Goal: Transaction & Acquisition: Purchase product/service

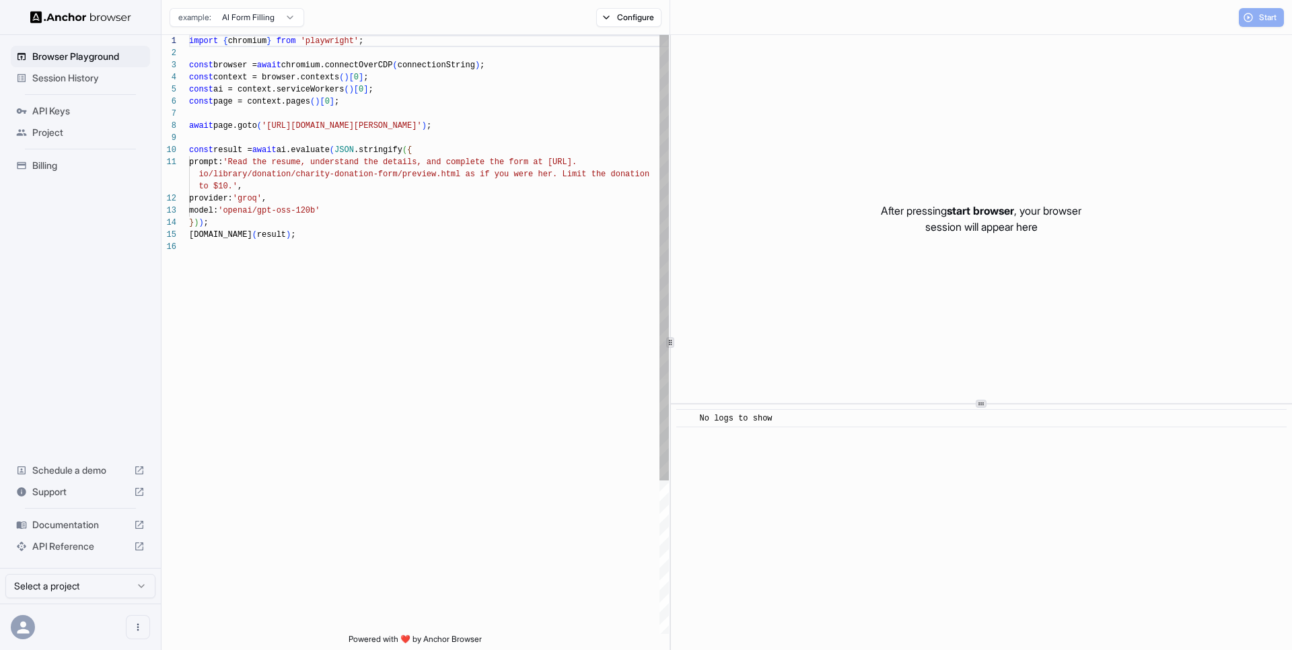
scroll to position [121, 0]
click at [86, 82] on span "Session History" at bounding box center [88, 77] width 112 height 13
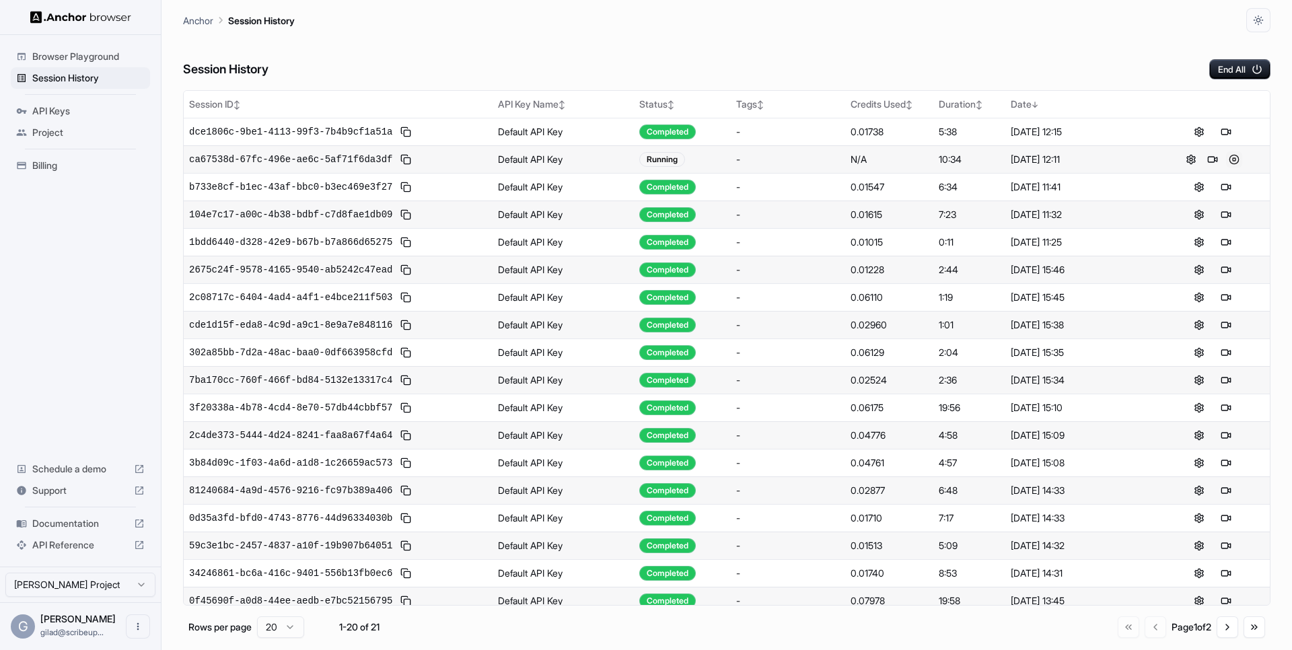
click at [1232, 162] on button at bounding box center [1234, 159] width 16 height 16
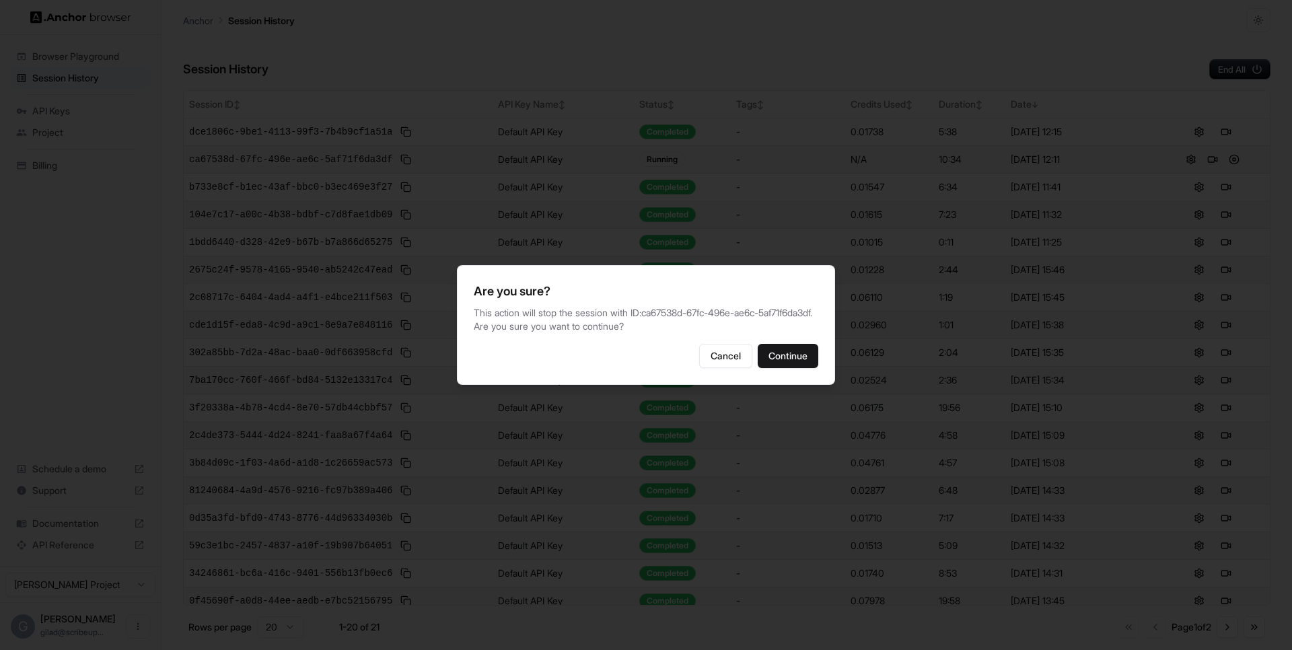
click at [806, 385] on div "Are you sure? This action will stop the session with ID: ca67538d-67fc-496e-ae6…" at bounding box center [646, 325] width 378 height 120
click at [797, 365] on button "Continue" at bounding box center [788, 356] width 61 height 24
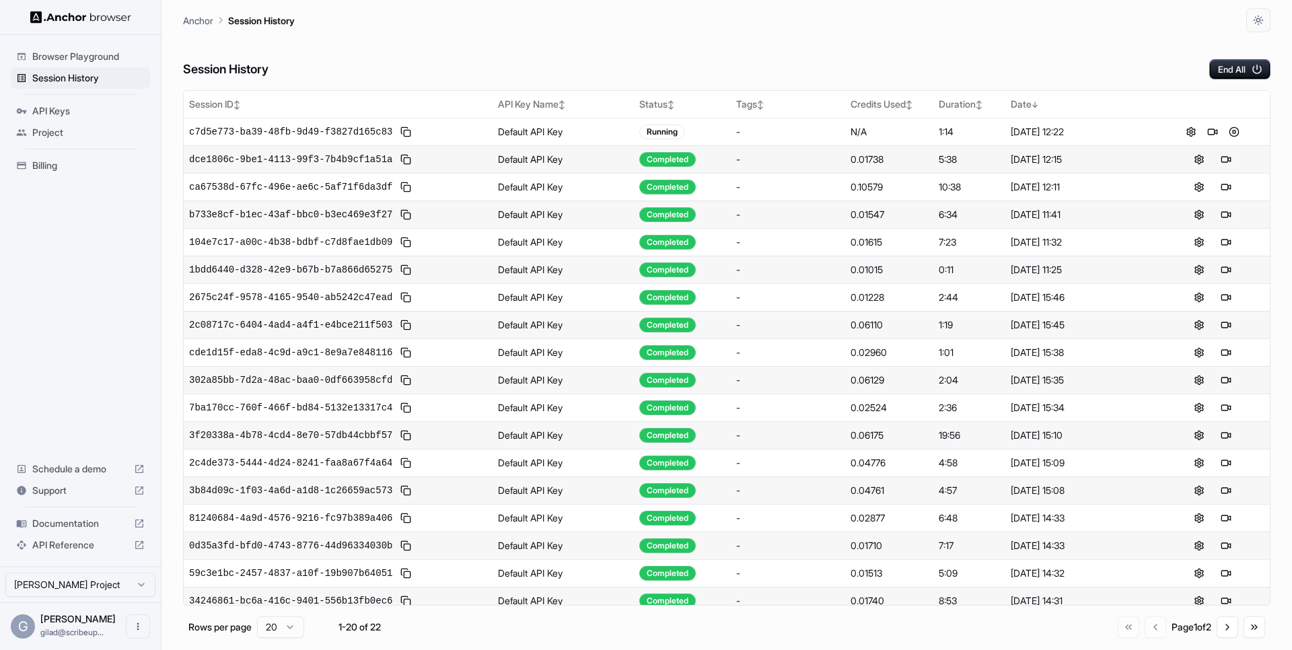
click at [102, 57] on span "Browser Playground" at bounding box center [88, 56] width 112 height 13
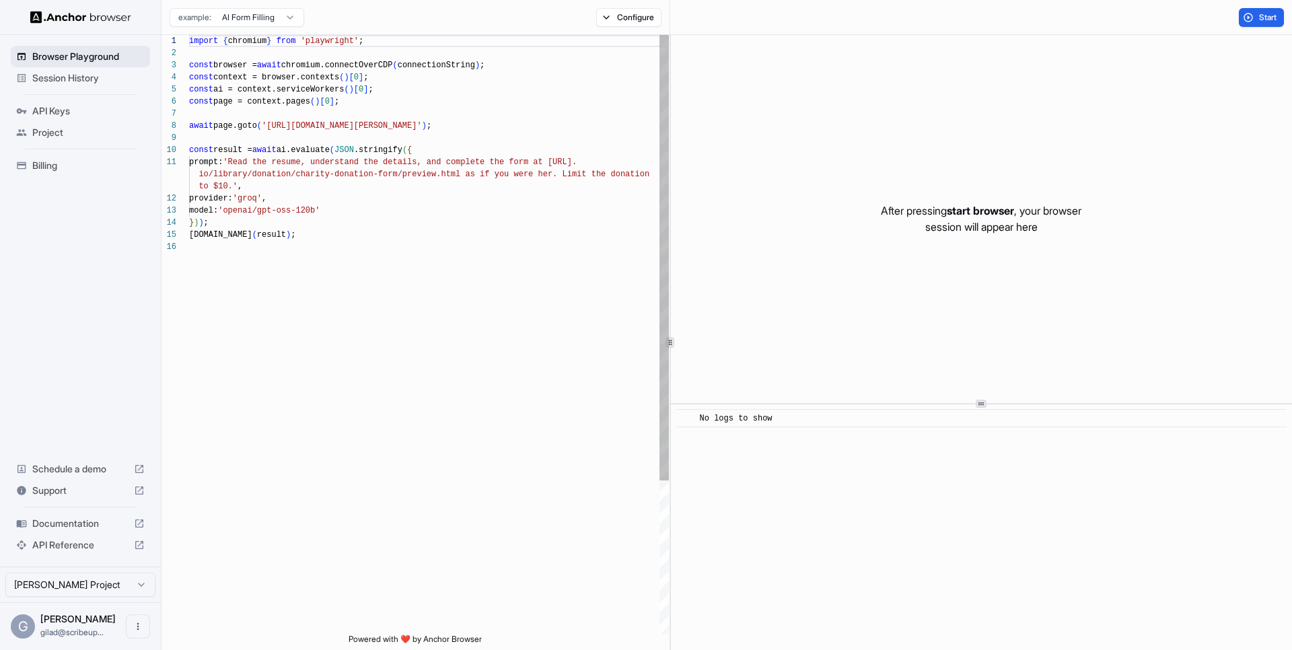
scroll to position [121, 0]
click at [88, 73] on span "Session History" at bounding box center [88, 77] width 112 height 13
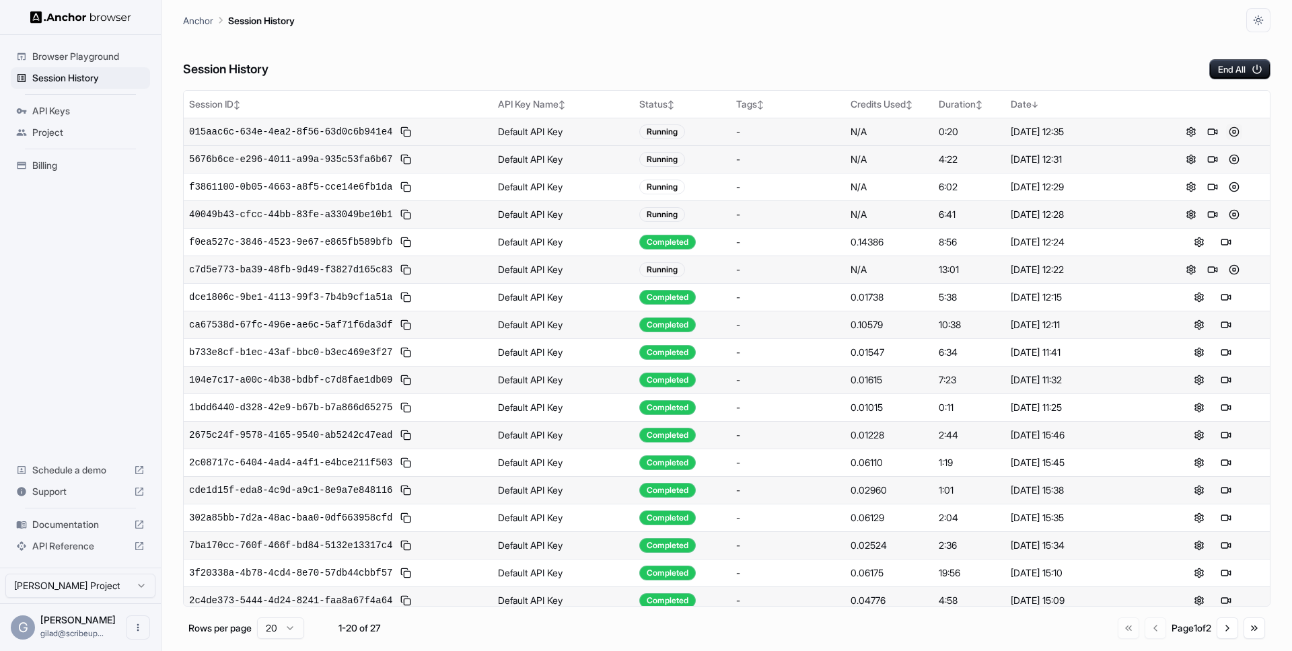
click at [1234, 128] on button at bounding box center [1234, 132] width 16 height 16
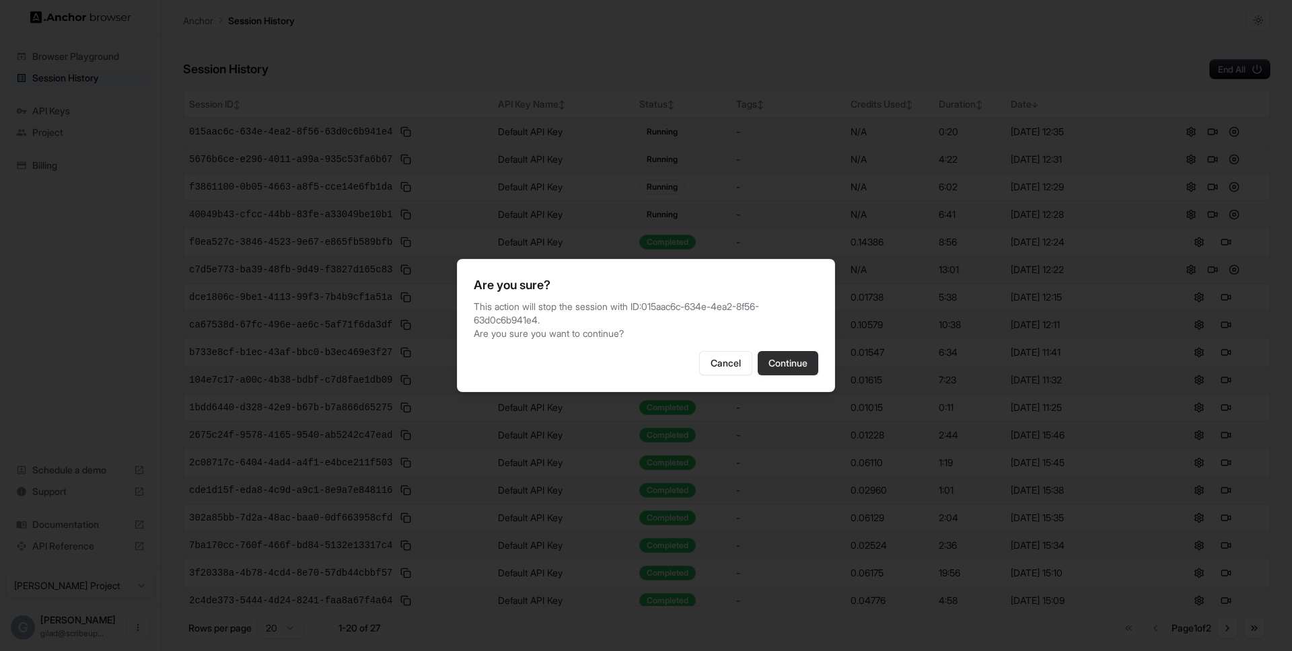
click at [800, 357] on button "Continue" at bounding box center [788, 363] width 61 height 24
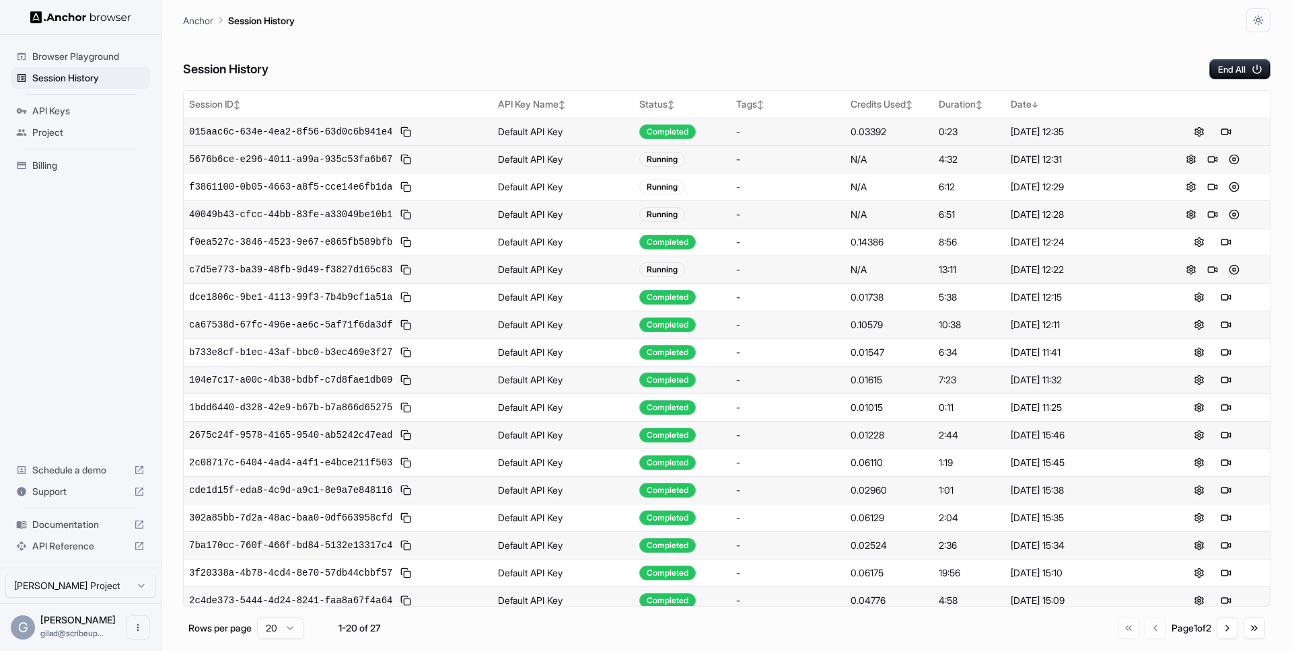
click at [1248, 149] on td at bounding box center [1213, 159] width 115 height 28
click at [1238, 154] on button at bounding box center [1234, 159] width 16 height 16
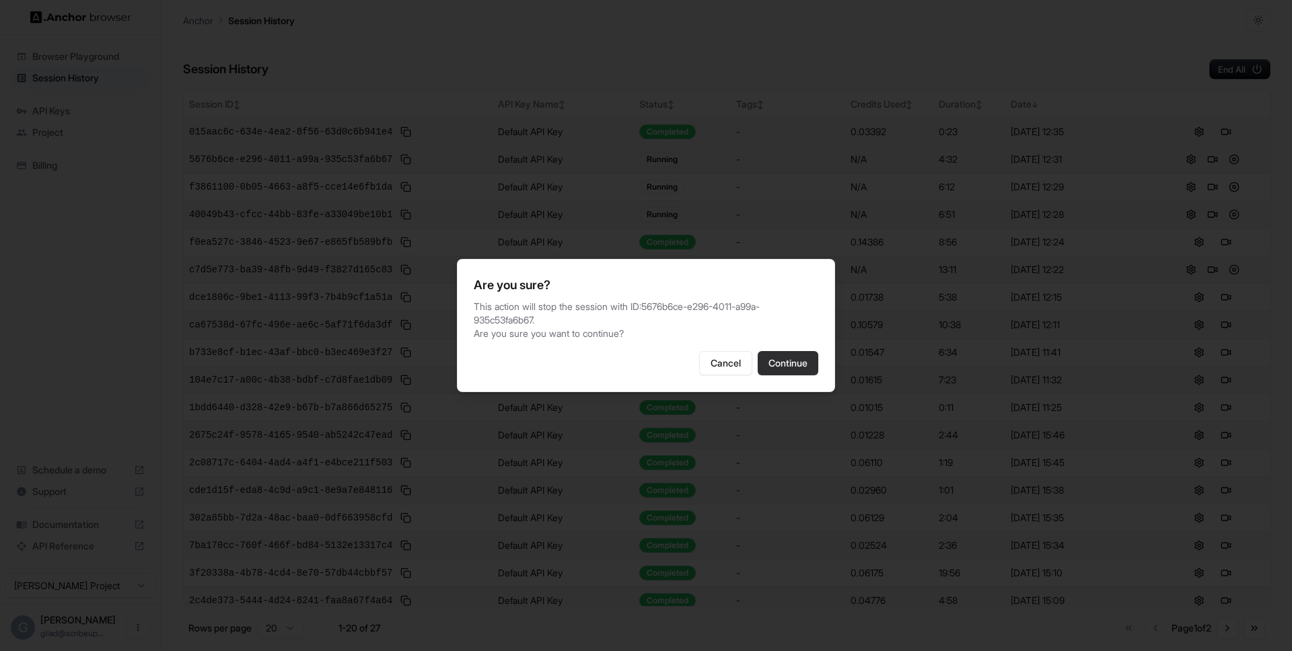
click at [791, 352] on button "Continue" at bounding box center [788, 363] width 61 height 24
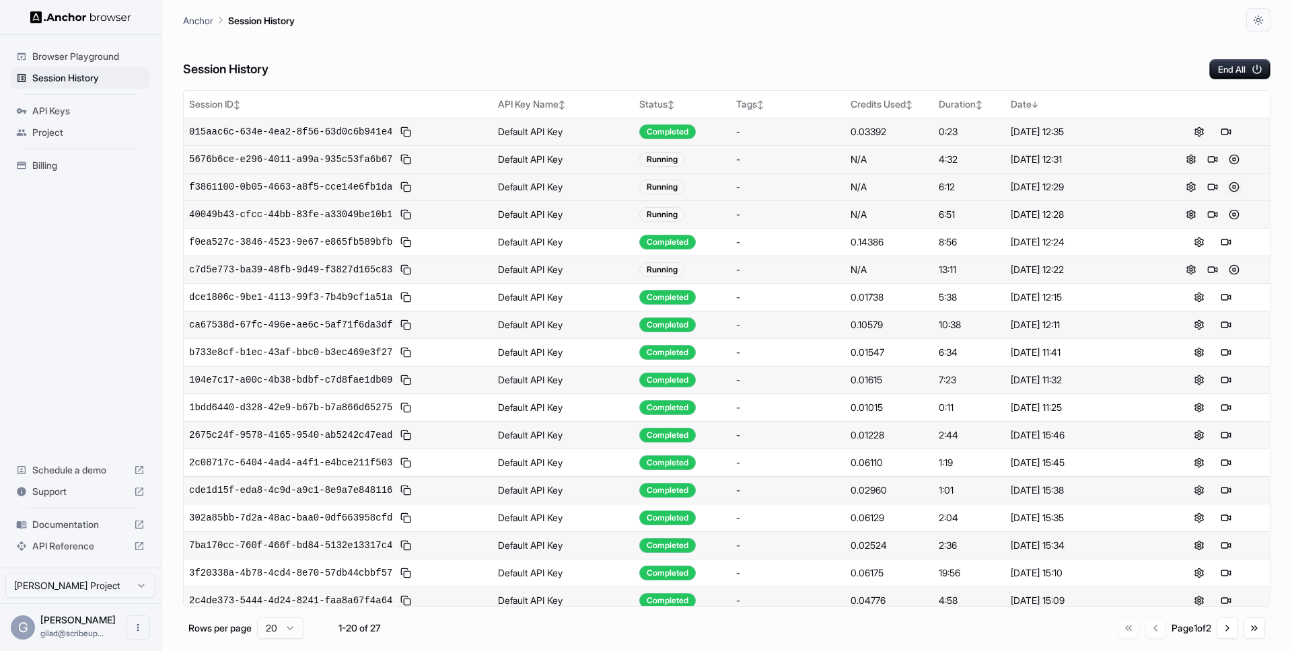
click at [1231, 181] on button at bounding box center [1234, 187] width 16 height 16
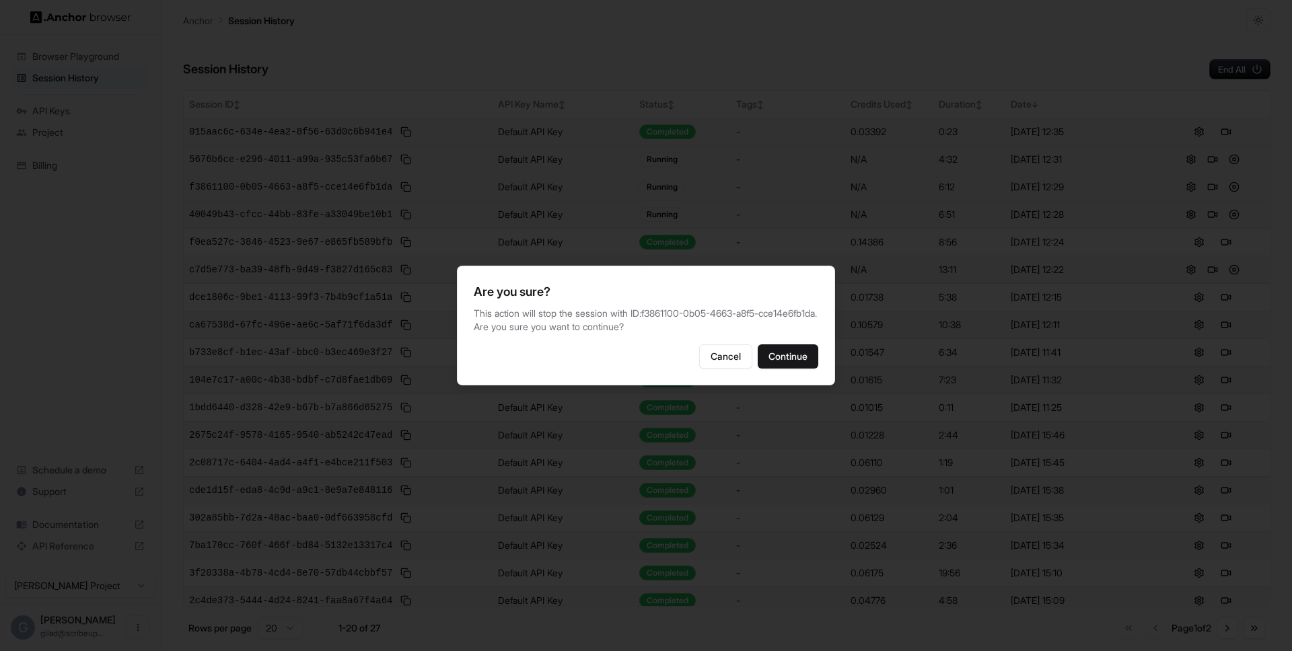
click at [830, 359] on div "Are you sure? This action will stop the session with ID: f3861100-0b05-4663-a8f…" at bounding box center [646, 326] width 378 height 120
click at [1211, 59] on div at bounding box center [646, 325] width 1292 height 651
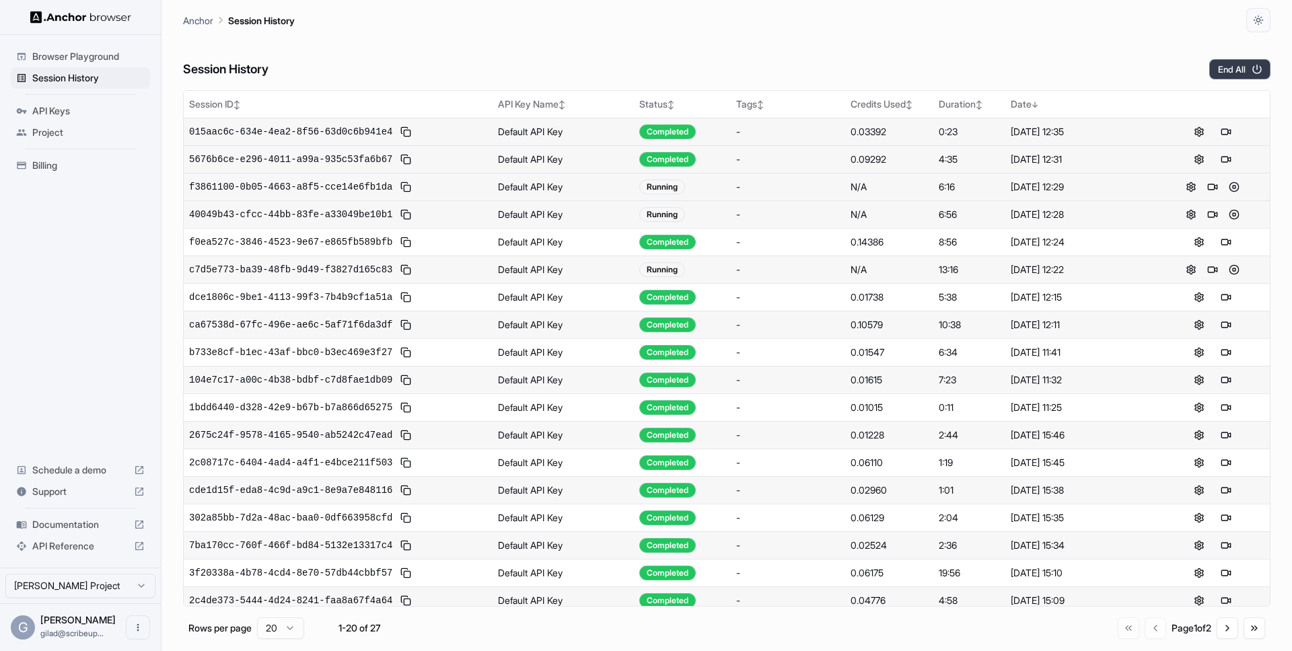
click at [1216, 62] on button "End All" at bounding box center [1239, 69] width 61 height 20
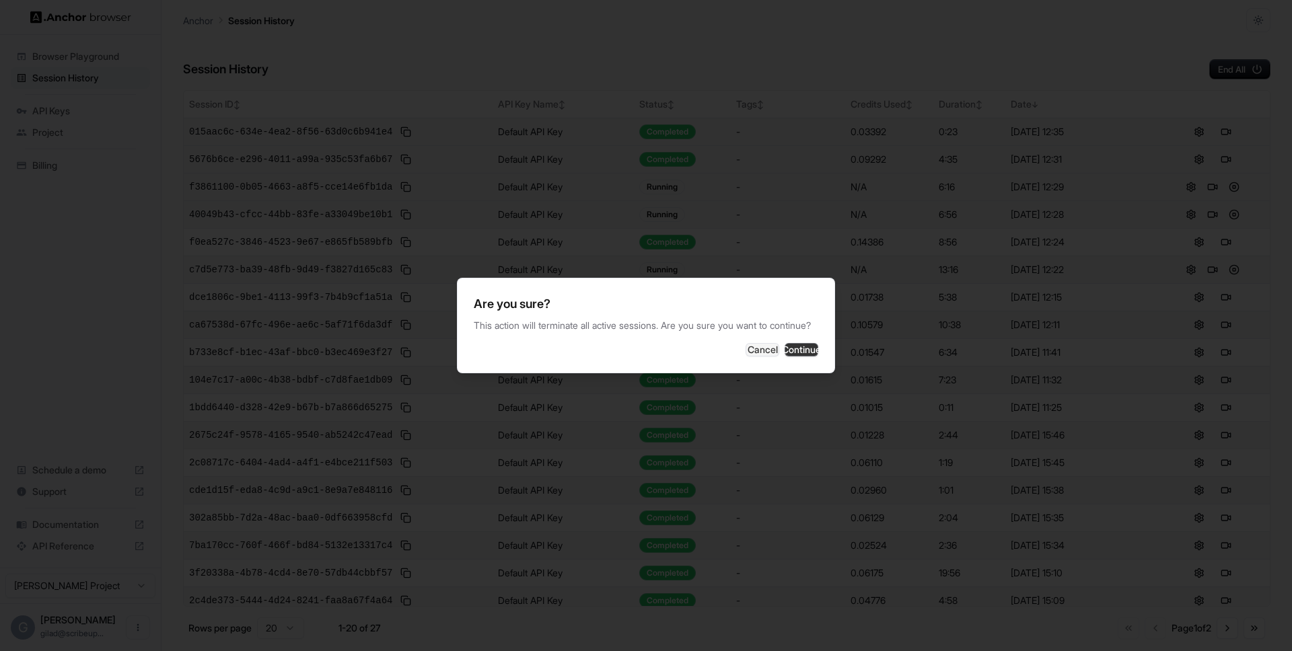
click at [785, 352] on button "Continue" at bounding box center [802, 349] width 34 height 13
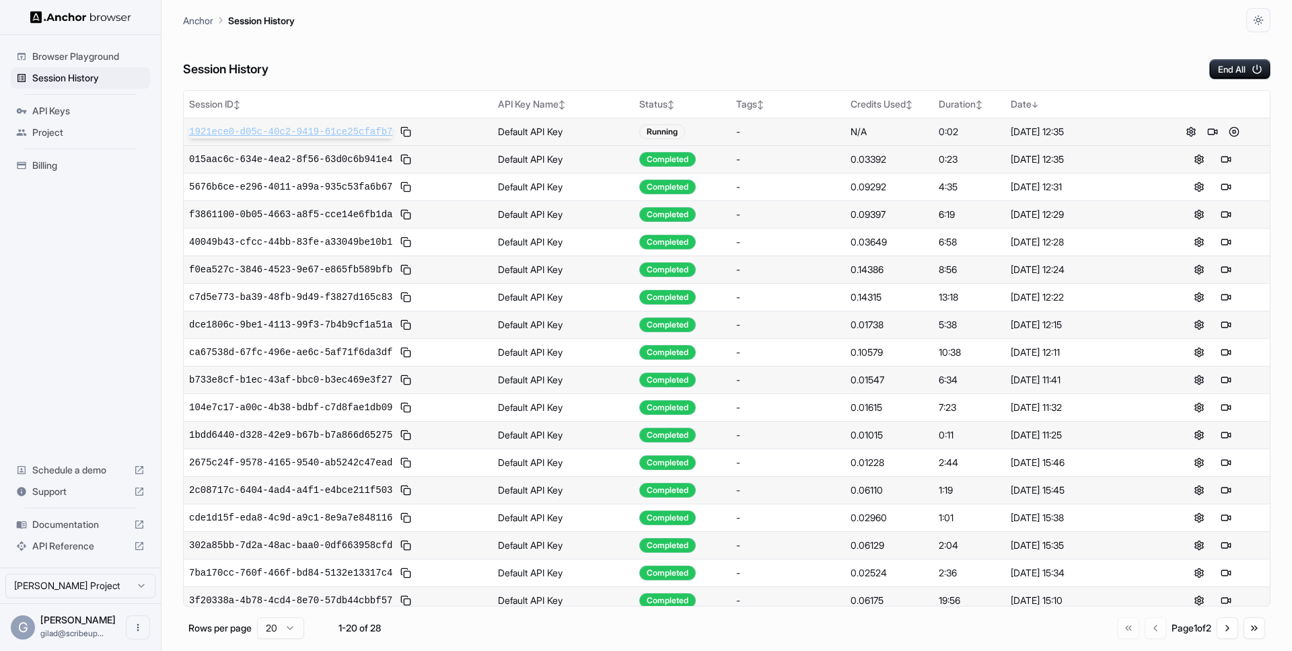
click at [345, 133] on span "1921ece0-d05c-40c2-9419-61ce25cfafb7" at bounding box center [290, 131] width 203 height 13
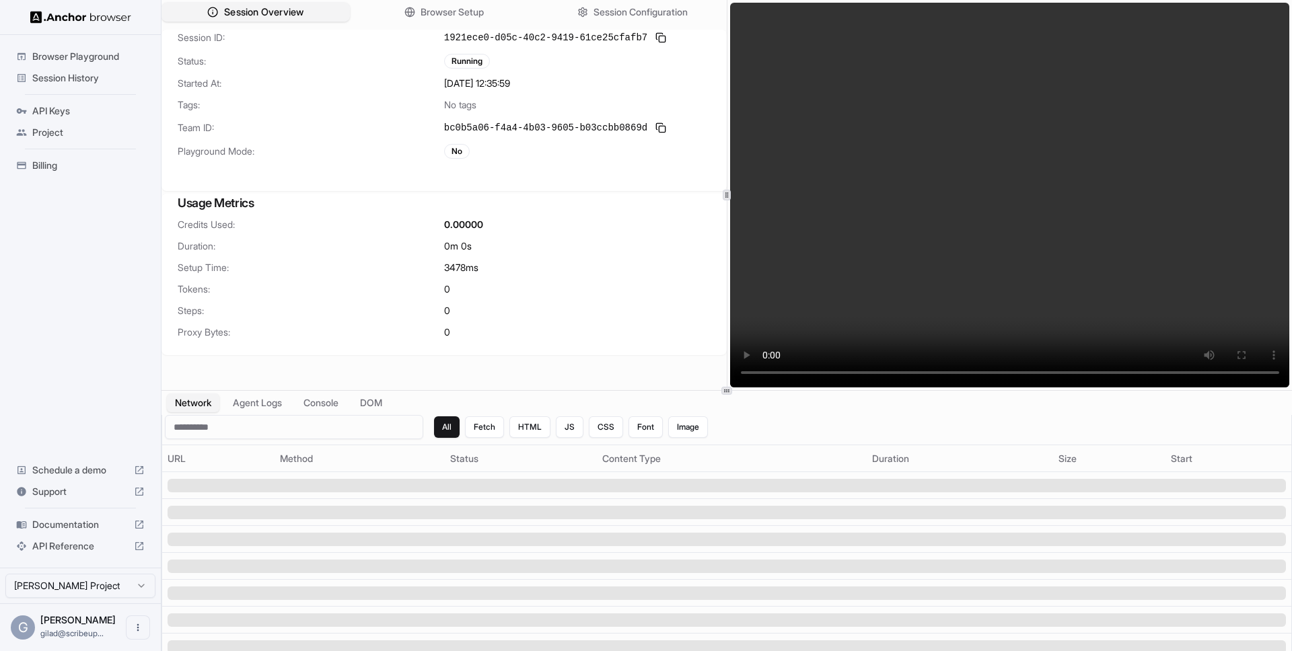
click at [302, 9] on span "Session Overview" at bounding box center [263, 12] width 79 height 14
click at [304, 9] on span "Session Overview" at bounding box center [263, 12] width 79 height 14
click at [470, 17] on span "Browser Setup" at bounding box center [452, 12] width 65 height 14
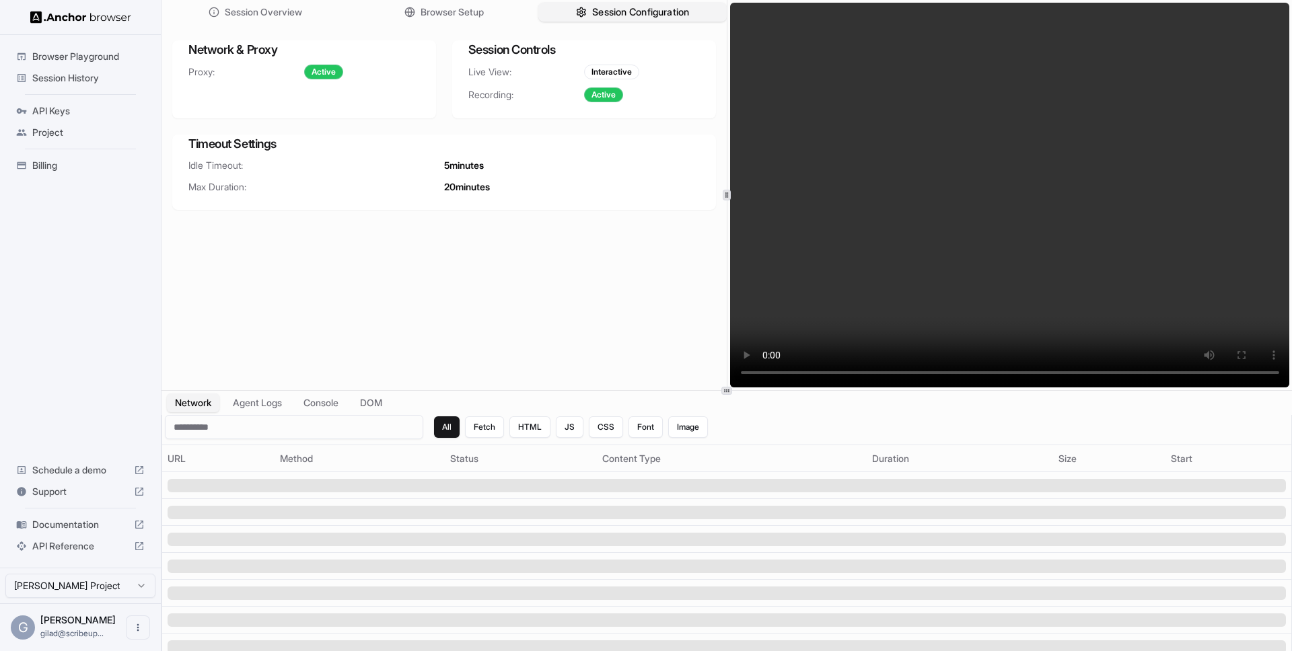
click at [613, 5] on span "Session Configuration" at bounding box center [640, 12] width 97 height 14
click at [487, 20] on button "Browser Setup" at bounding box center [444, 13] width 188 height 20
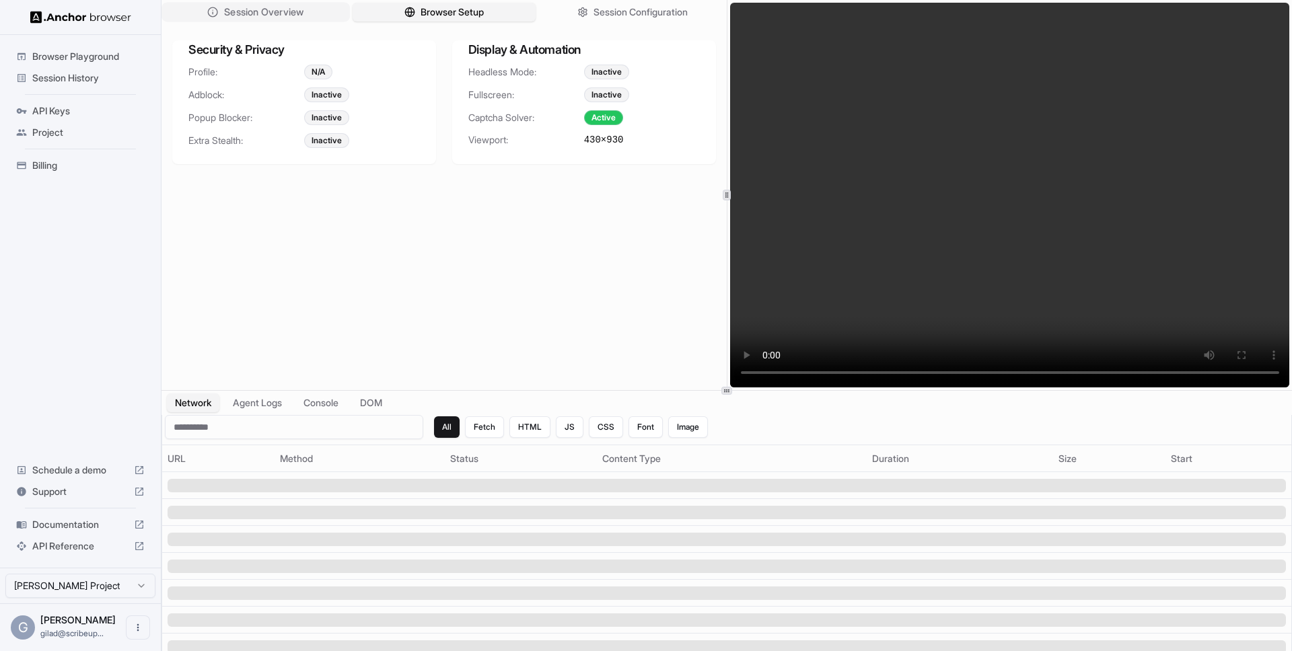
click at [298, 13] on span "Session Overview" at bounding box center [263, 12] width 79 height 14
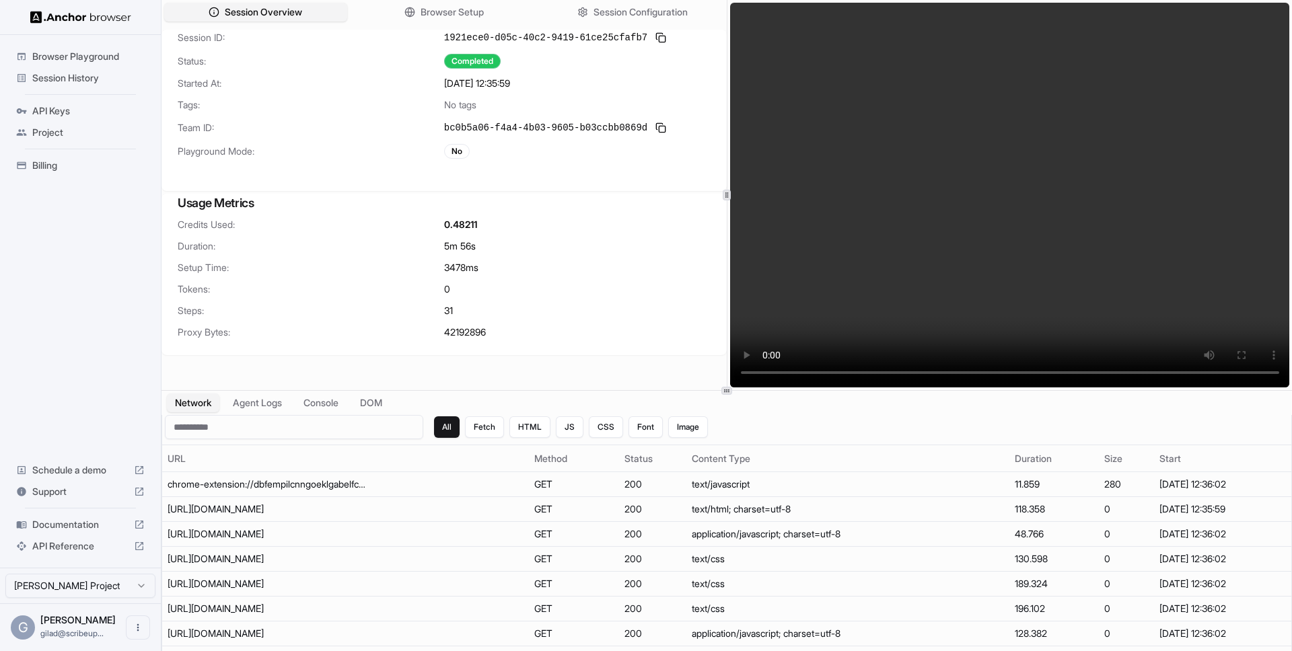
click at [90, 77] on span "Session History" at bounding box center [88, 77] width 112 height 13
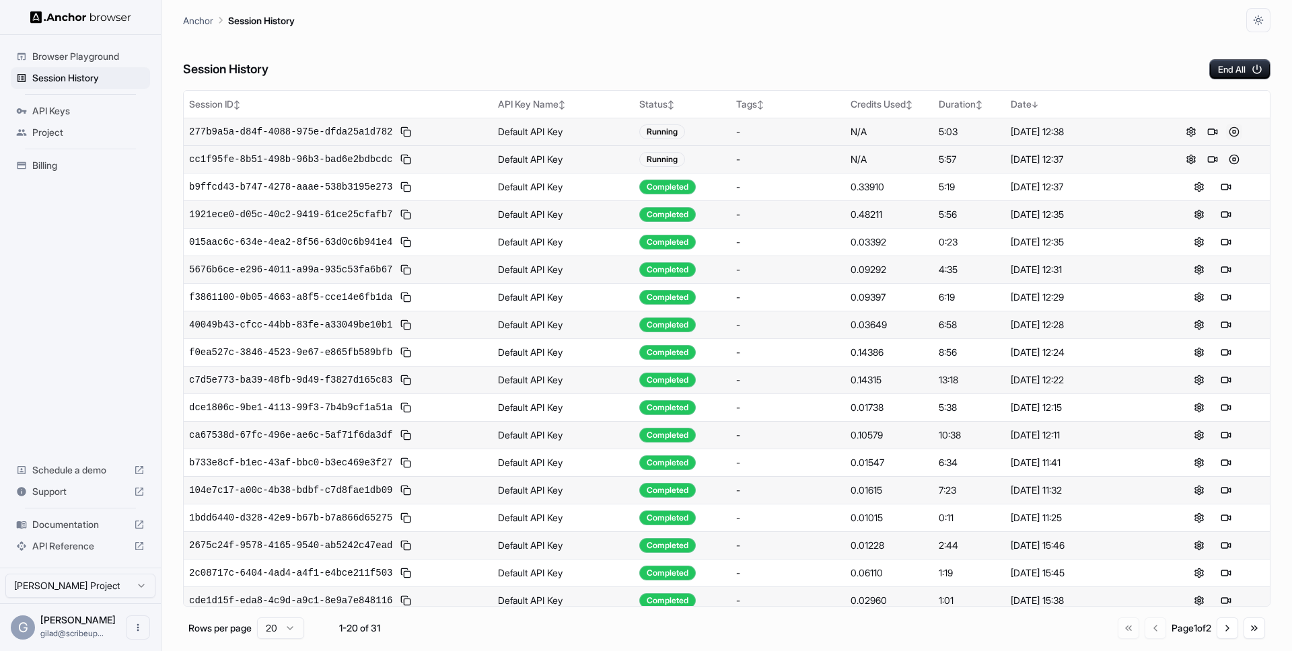
click at [1233, 133] on button at bounding box center [1234, 132] width 16 height 16
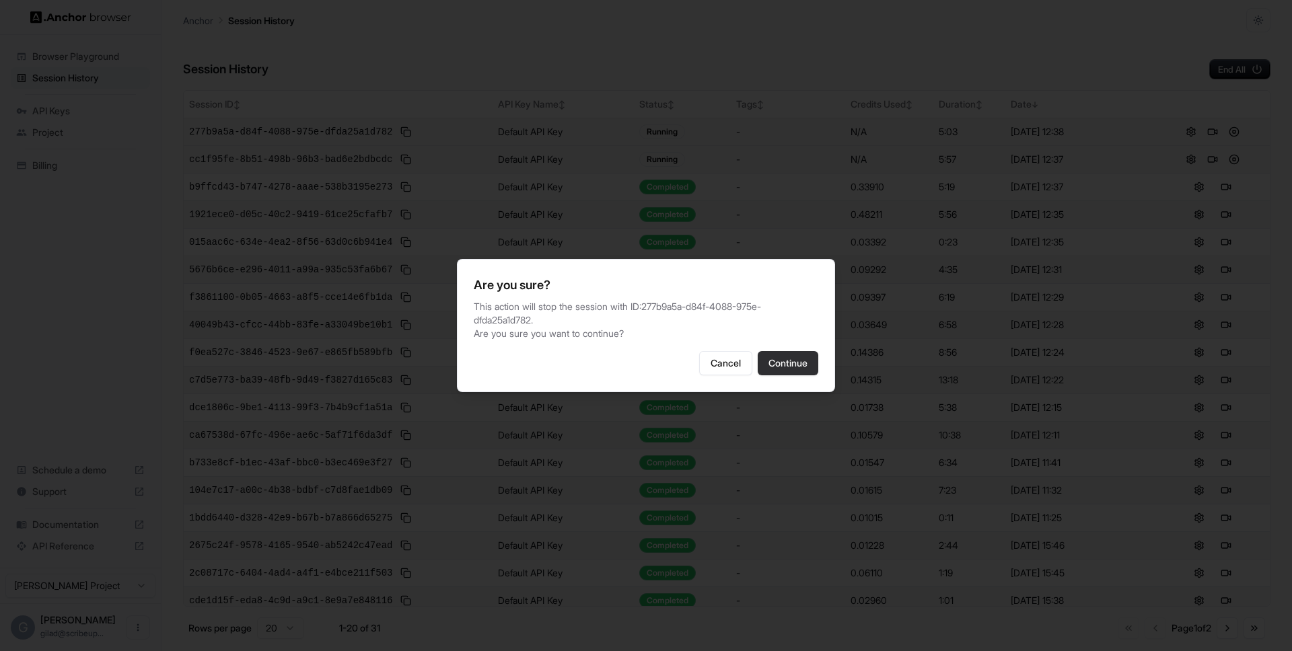
click at [781, 369] on button "Continue" at bounding box center [788, 363] width 61 height 24
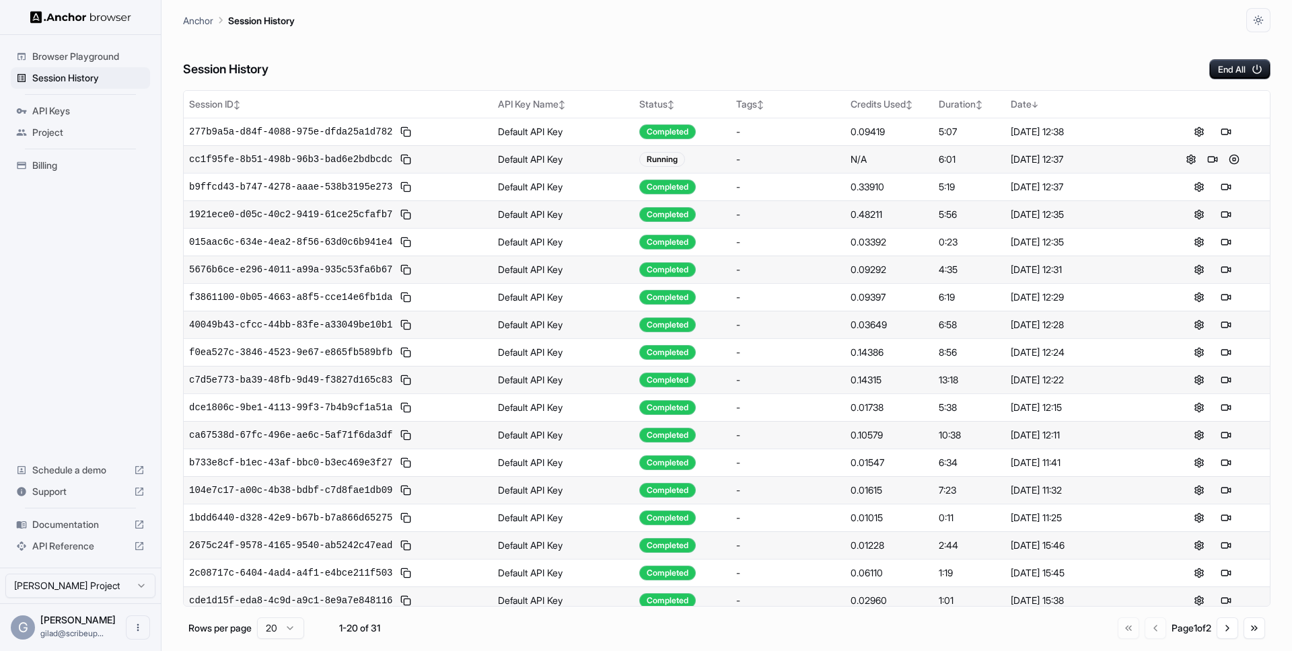
click at [1263, 46] on div "Session History End All" at bounding box center [727, 55] width 1088 height 47
click at [1262, 67] on icon "button" at bounding box center [1257, 69] width 12 height 12
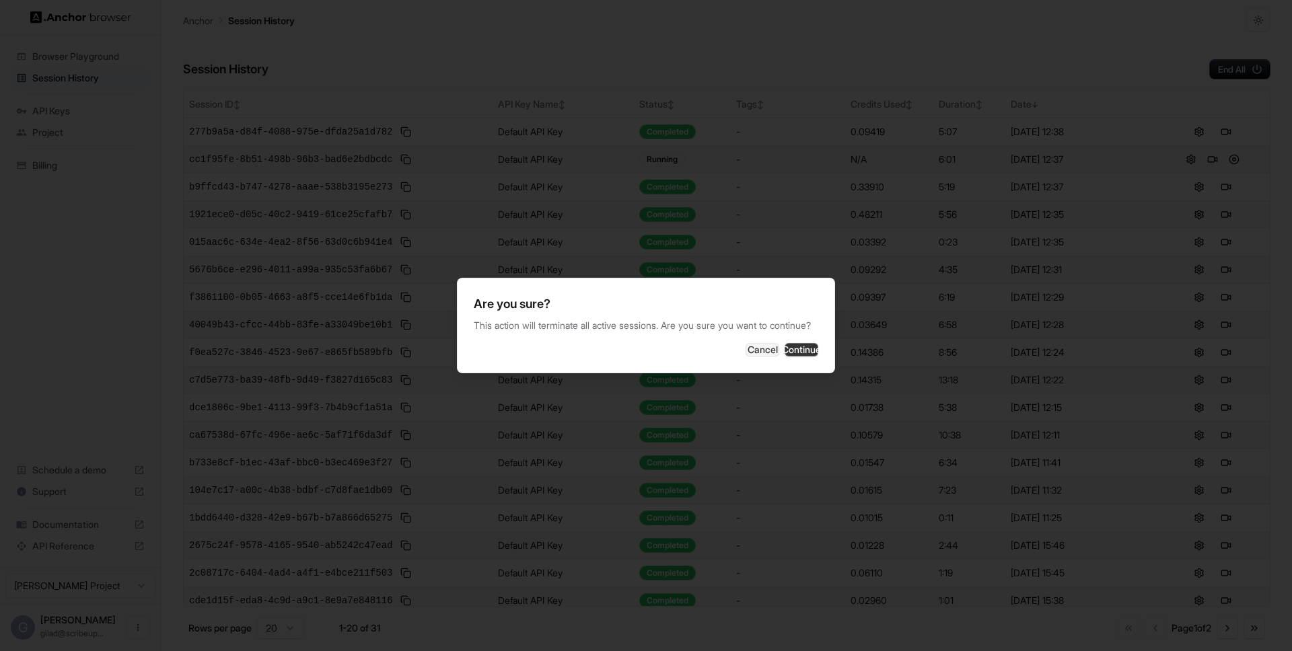
click at [785, 353] on button "Continue" at bounding box center [802, 349] width 34 height 13
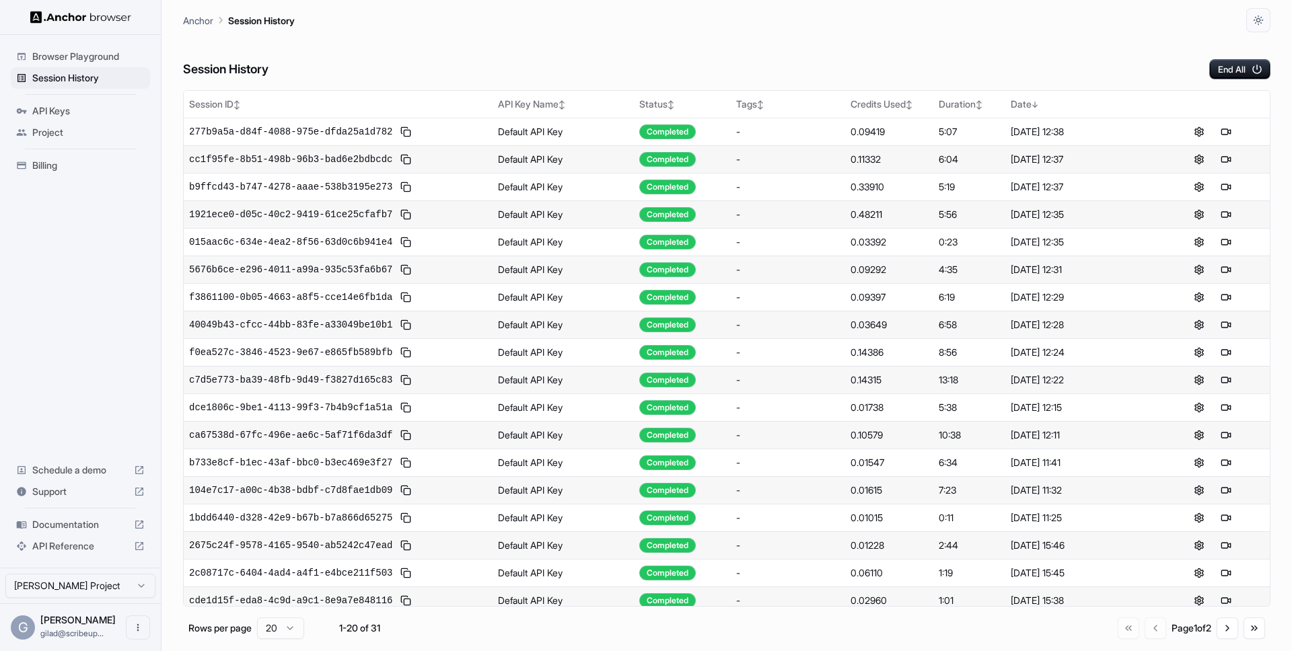
click at [68, 621] on span "[PERSON_NAME]" at bounding box center [77, 619] width 75 height 11
click at [45, 153] on ul "Browser Playground Session History API Keys Project Billing" at bounding box center [80, 110] width 150 height 141
click at [45, 167] on span "Billing" at bounding box center [88, 165] width 112 height 13
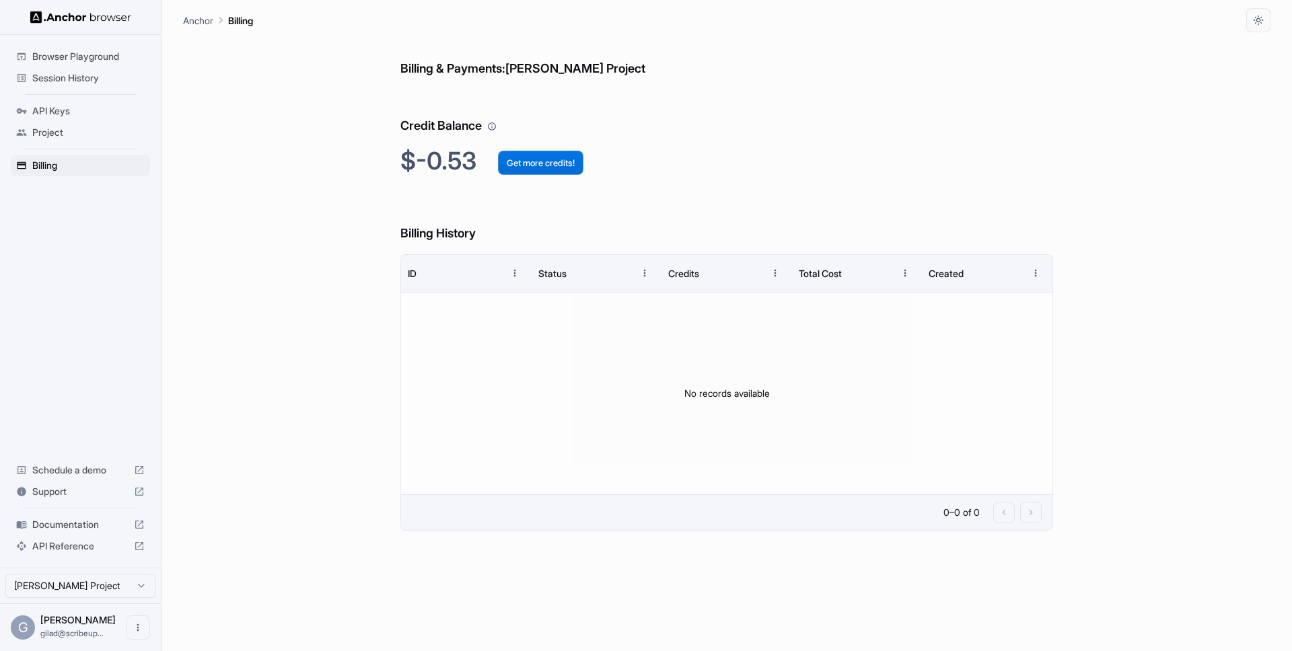
click at [553, 162] on button "Get more credits!" at bounding box center [540, 163] width 85 height 24
click at [528, 157] on button "Get more credits!" at bounding box center [540, 163] width 85 height 24
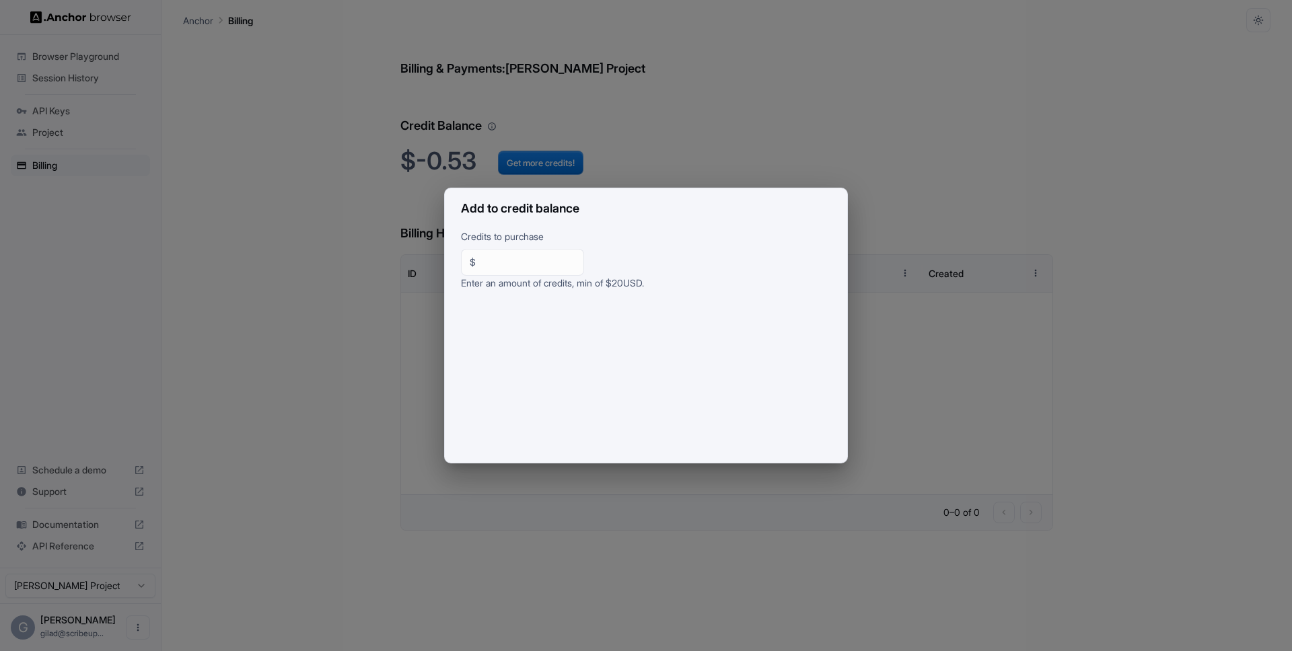
click at [537, 271] on div "$ ** ​" at bounding box center [522, 262] width 123 height 27
type input "**"
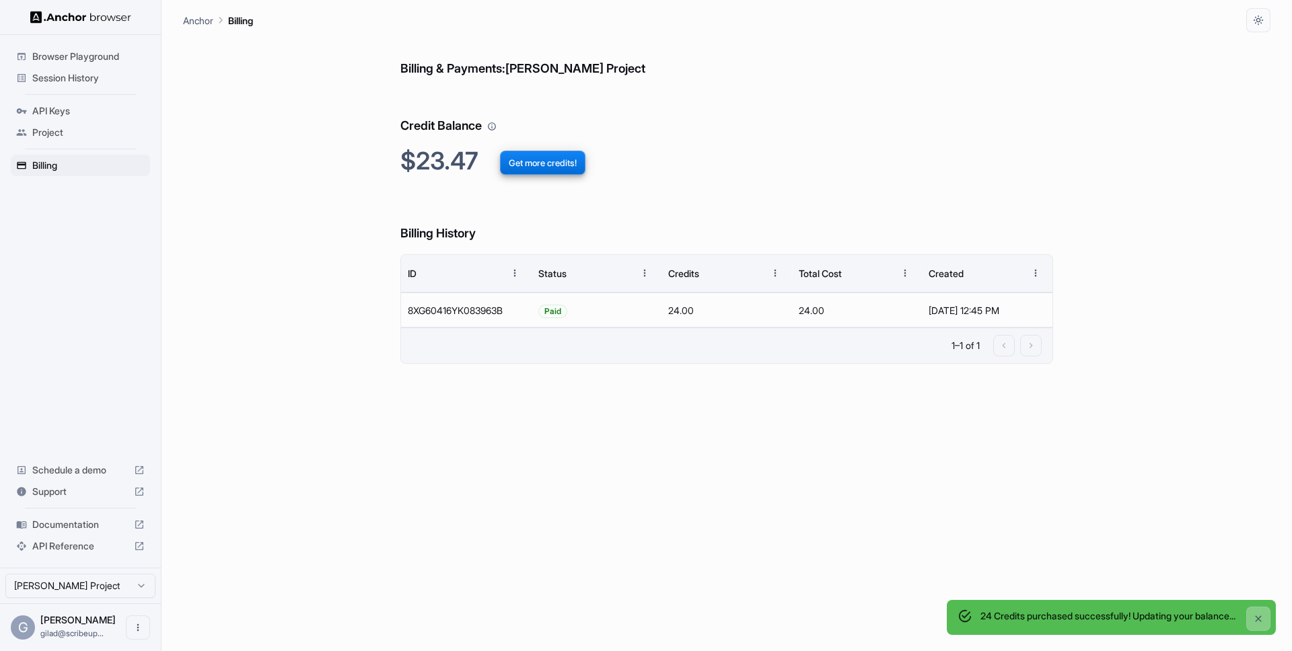
click at [444, 429] on div "Billing & Payments: [PERSON_NAME] Project Credit Balance $23.47 Get more credit…" at bounding box center [726, 341] width 653 height 619
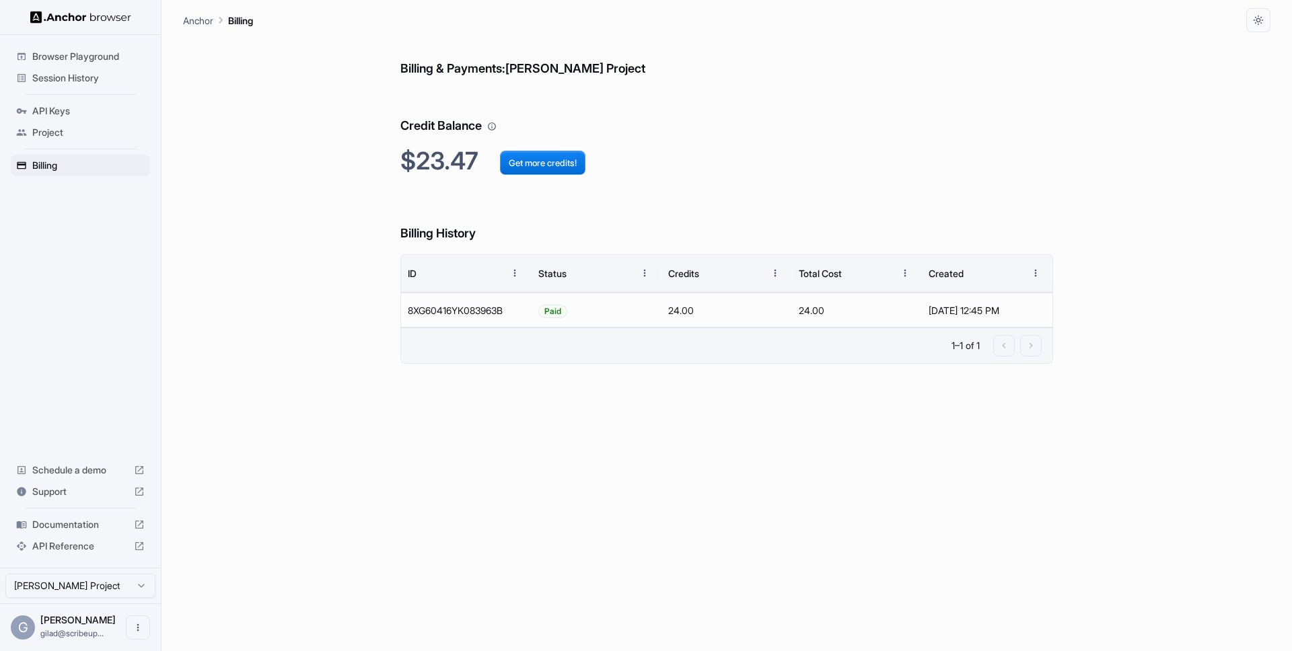
click at [82, 57] on span "Browser Playground" at bounding box center [88, 56] width 112 height 13
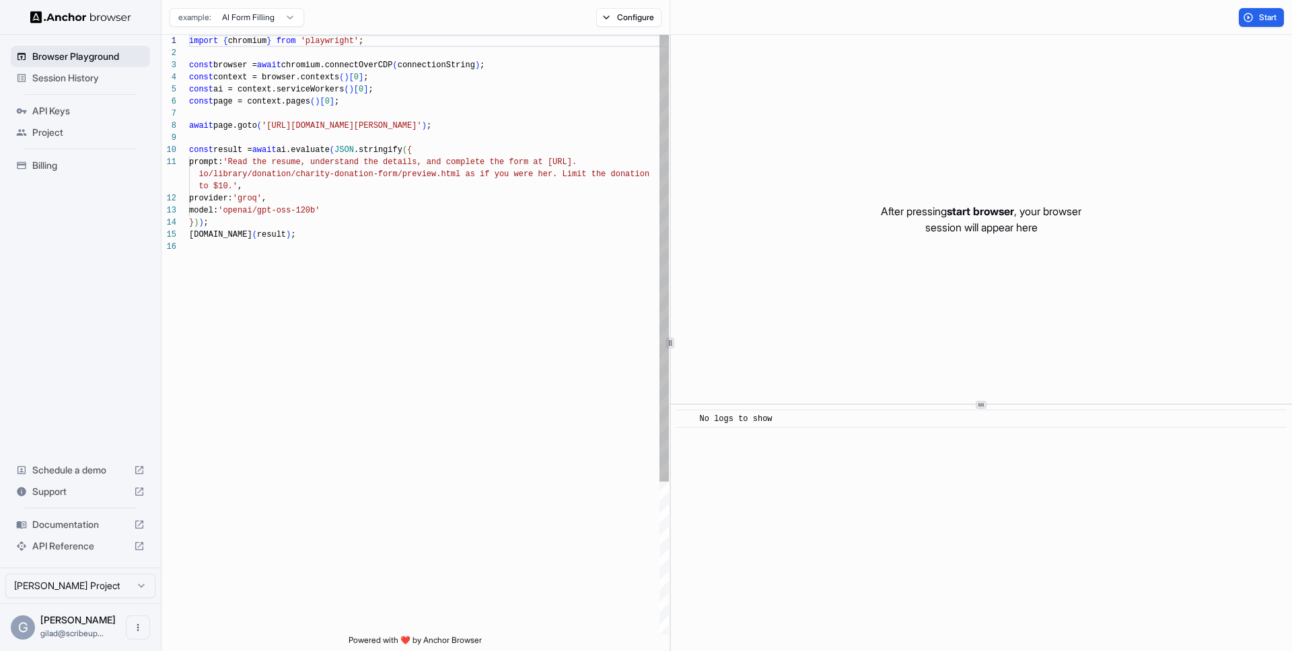
scroll to position [121, 0]
click at [82, 78] on span "Session History" at bounding box center [88, 77] width 112 height 13
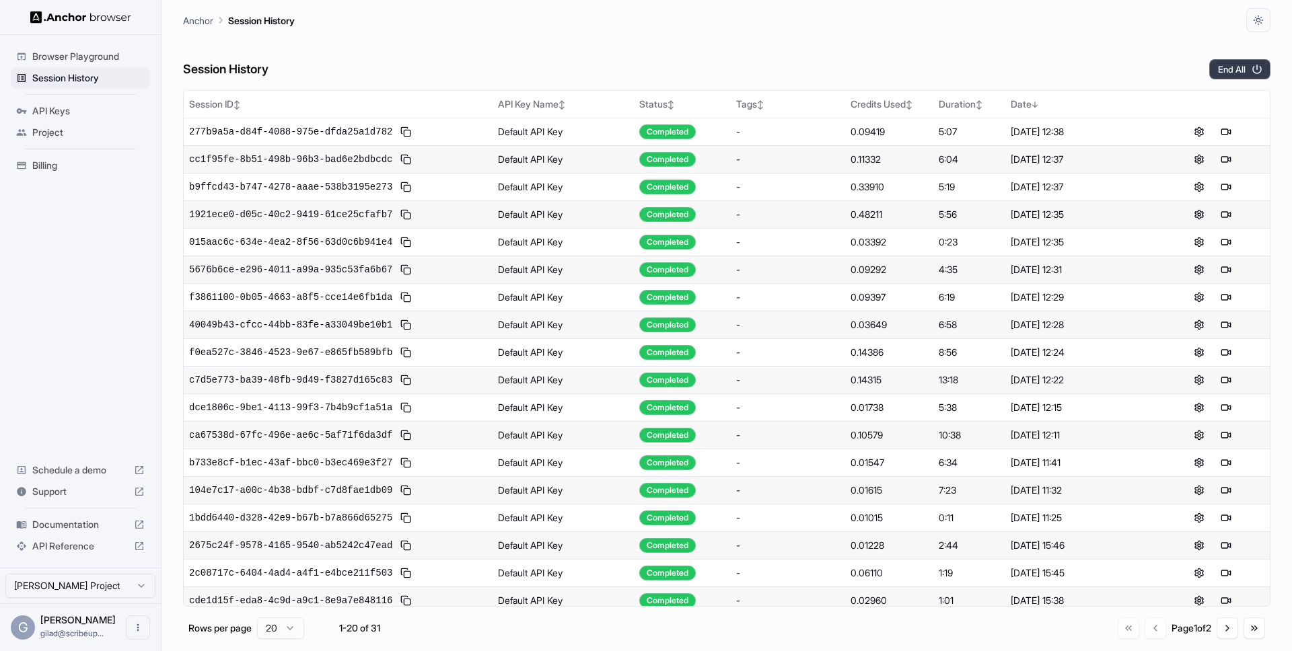
click at [1238, 66] on button "End All" at bounding box center [1239, 69] width 61 height 20
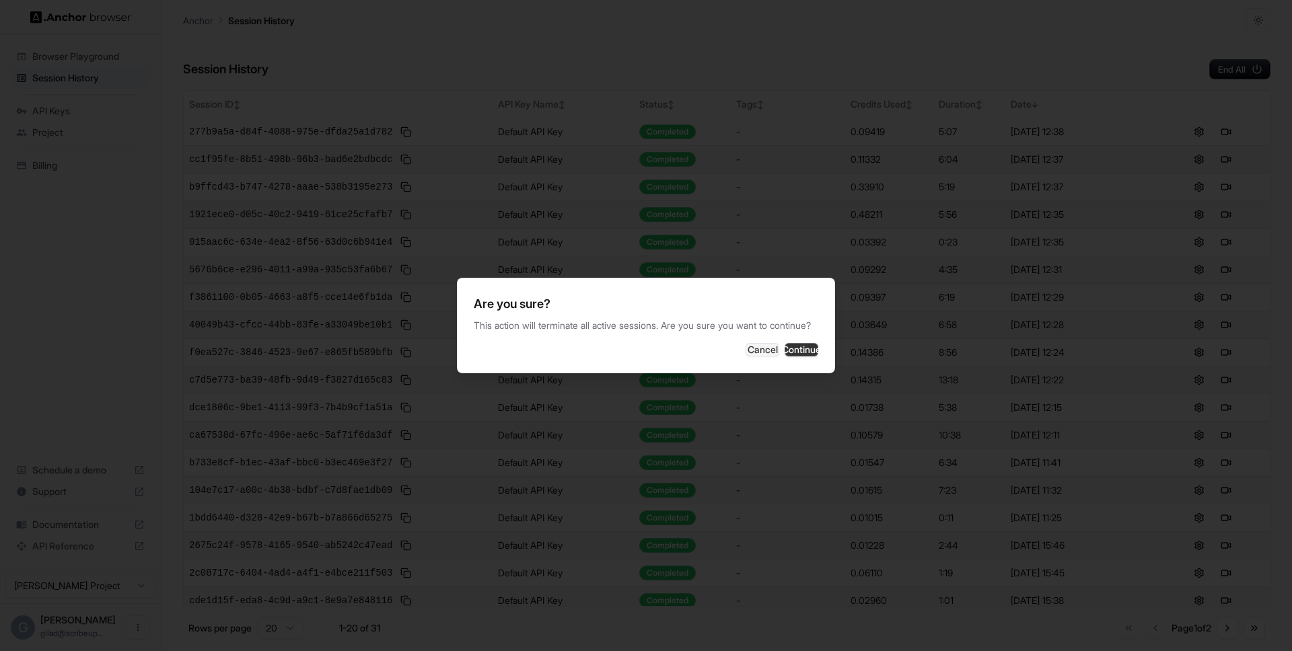
click at [790, 357] on button "Continue" at bounding box center [802, 349] width 34 height 13
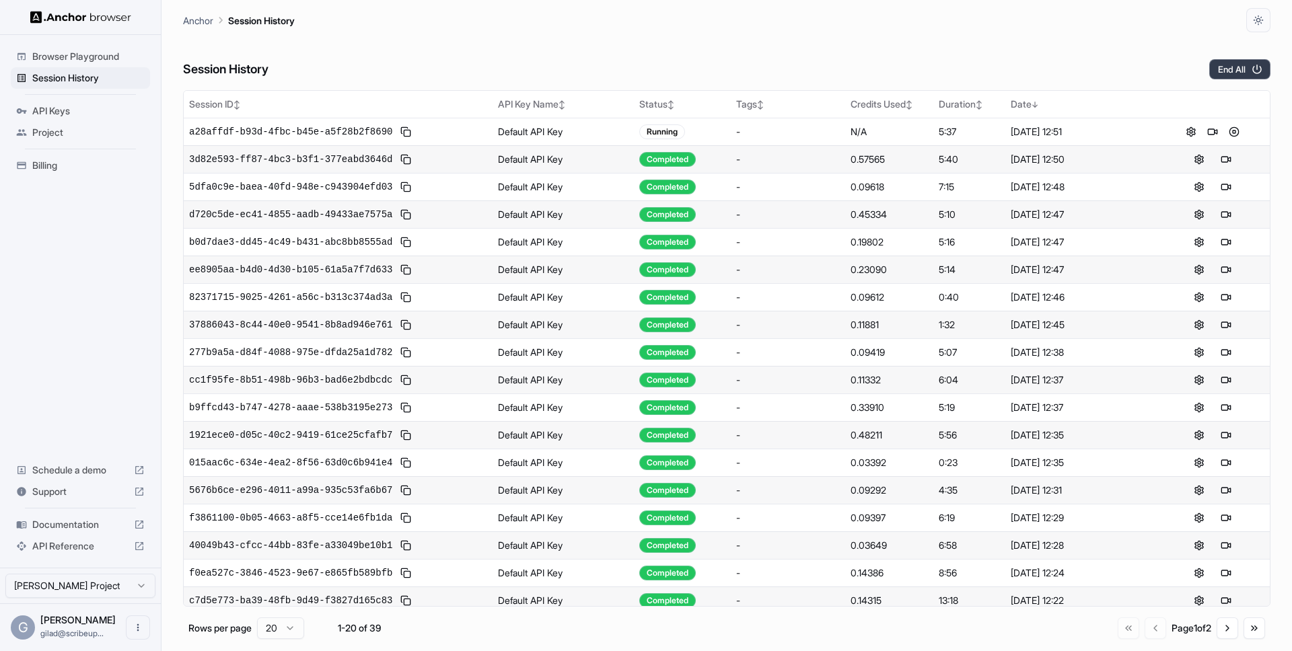
click at [1240, 71] on button "End All" at bounding box center [1239, 69] width 61 height 20
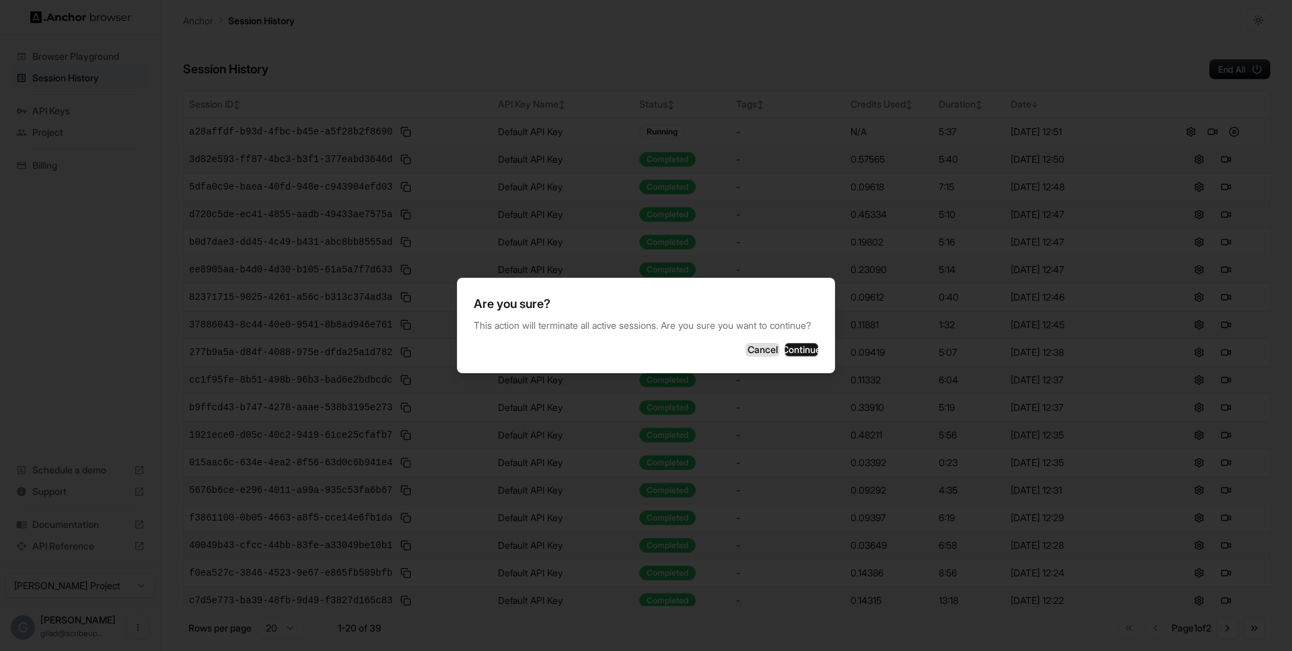
click at [746, 357] on button "Cancel" at bounding box center [763, 349] width 34 height 13
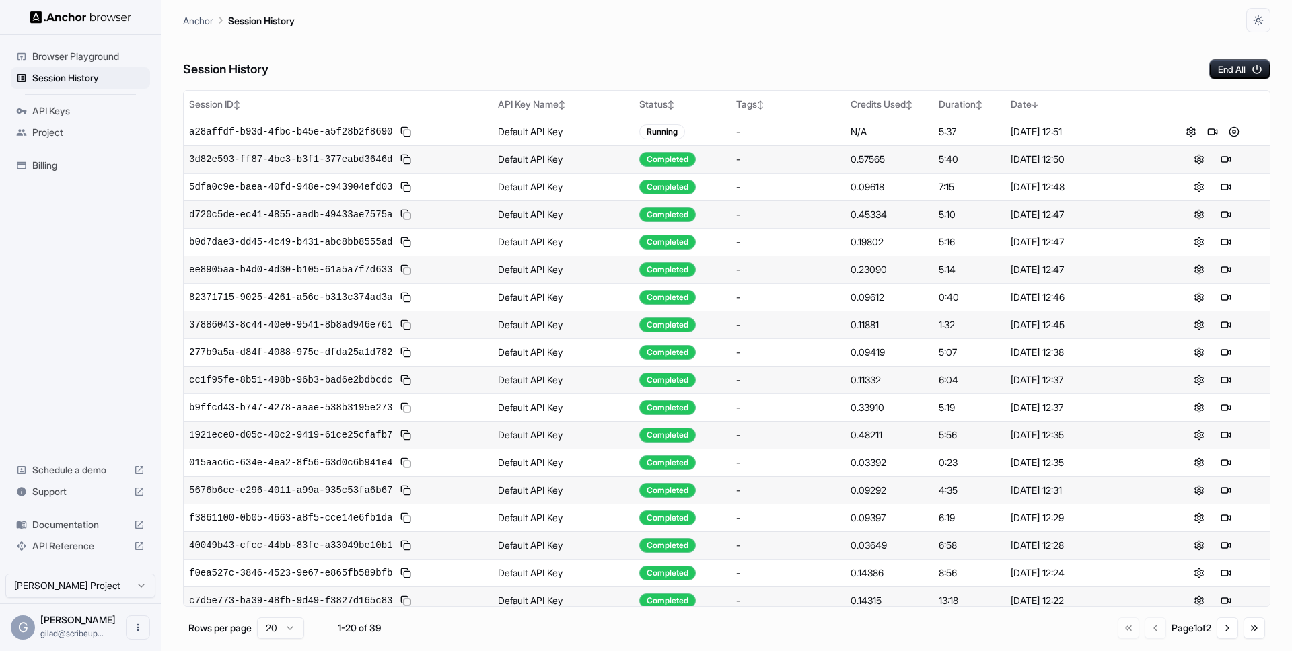
click at [1234, 46] on div "Session History End All" at bounding box center [727, 55] width 1088 height 47
click at [1234, 55] on div "Session History End All" at bounding box center [727, 55] width 1088 height 47
click at [1229, 67] on button "End All" at bounding box center [1239, 69] width 61 height 20
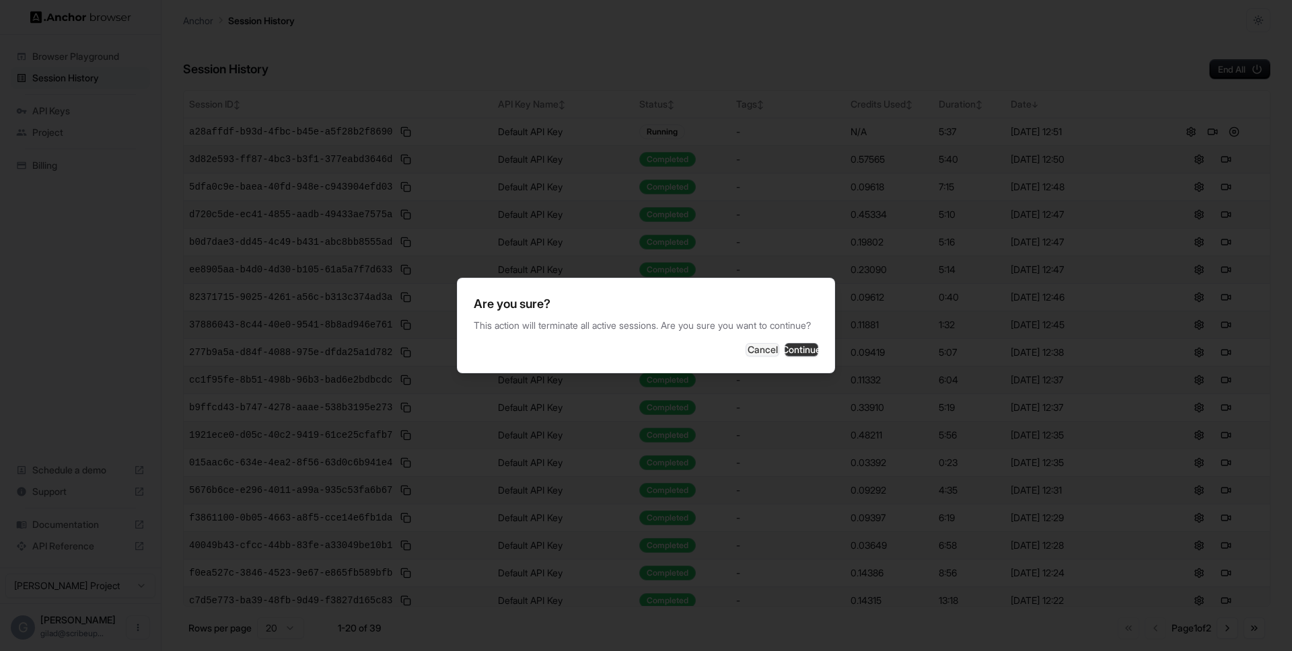
click at [794, 351] on button "Continue" at bounding box center [802, 349] width 34 height 13
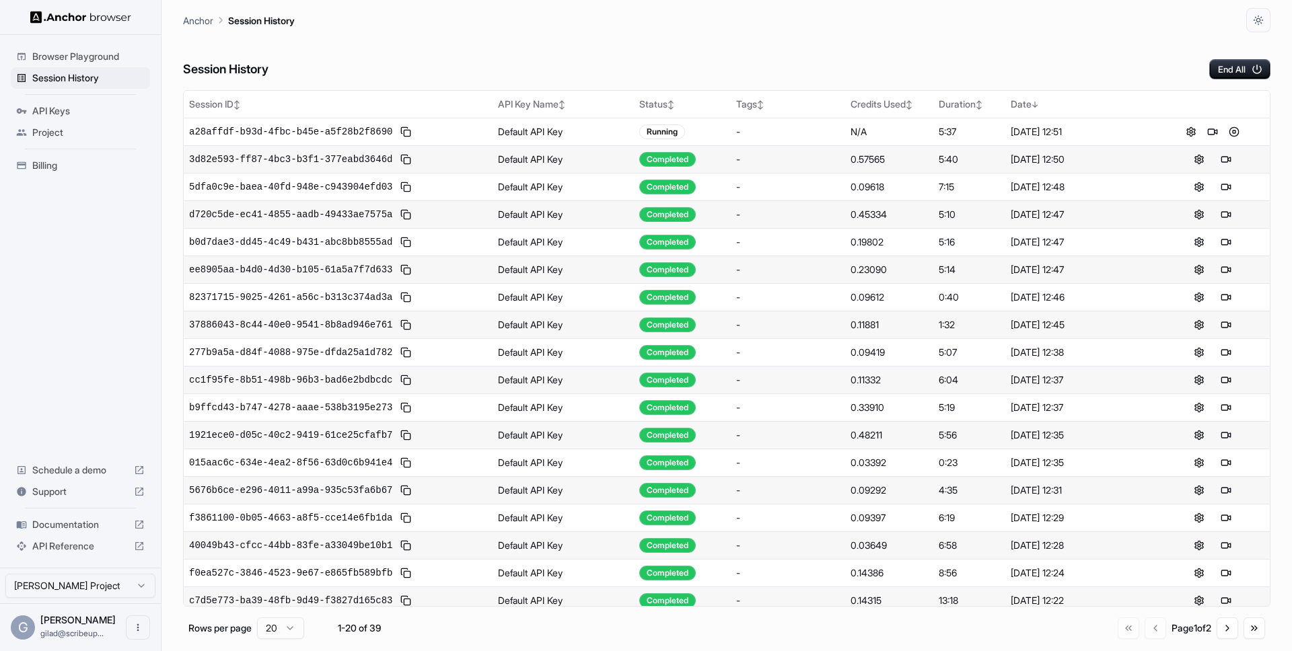
click at [65, 167] on span "Billing" at bounding box center [88, 165] width 112 height 13
click at [121, 108] on span "API Keys" at bounding box center [88, 110] width 112 height 13
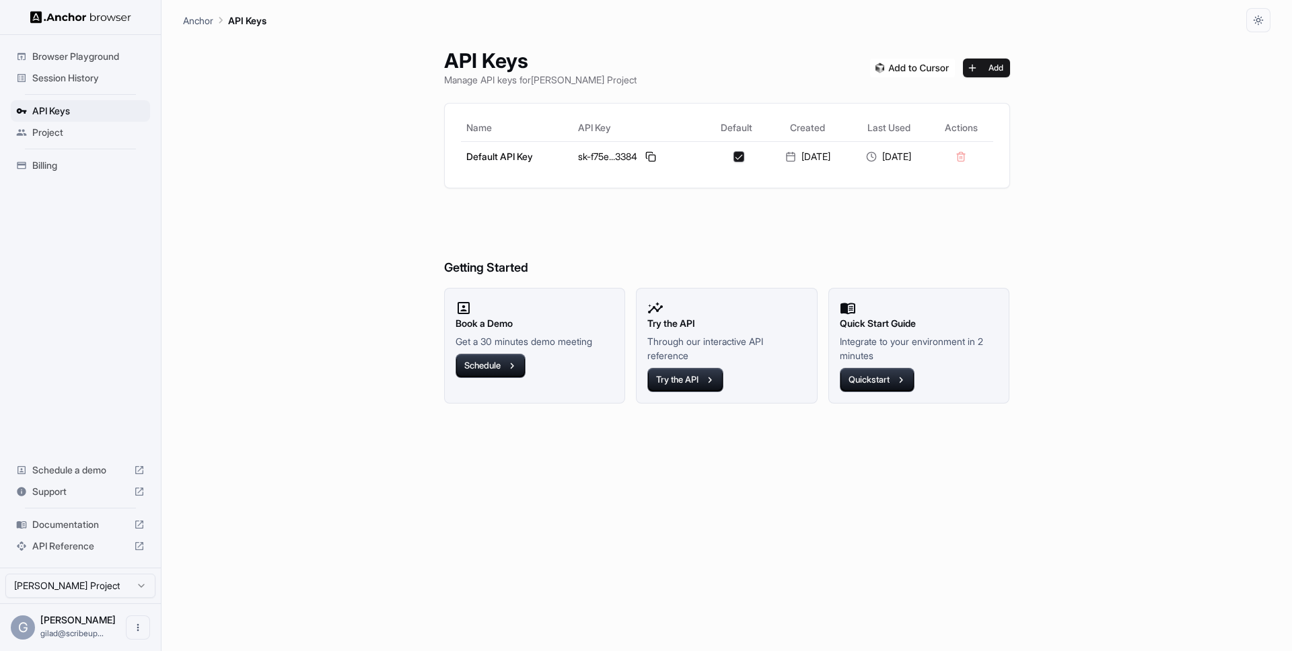
click at [116, 128] on span "Project" at bounding box center [88, 132] width 112 height 13
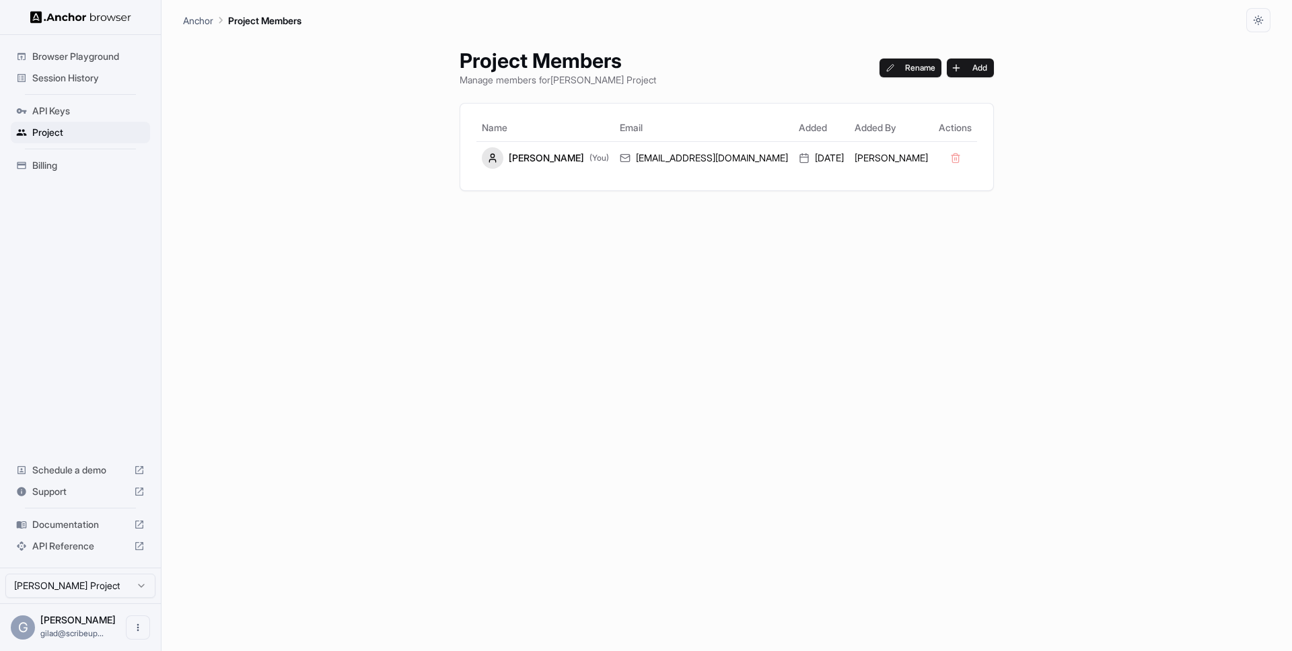
click at [92, 540] on span "API Reference" at bounding box center [80, 546] width 96 height 13
